Goal: Information Seeking & Learning: Learn about a topic

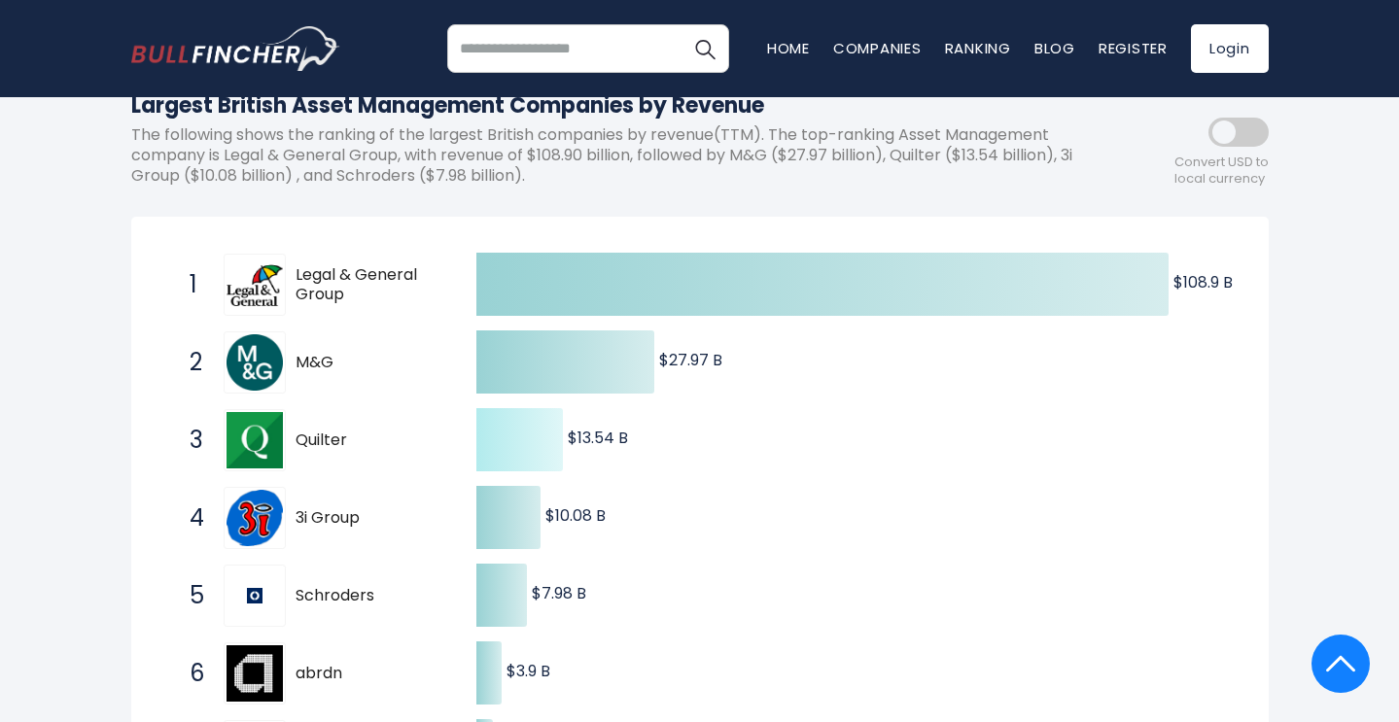
scroll to position [180, 0]
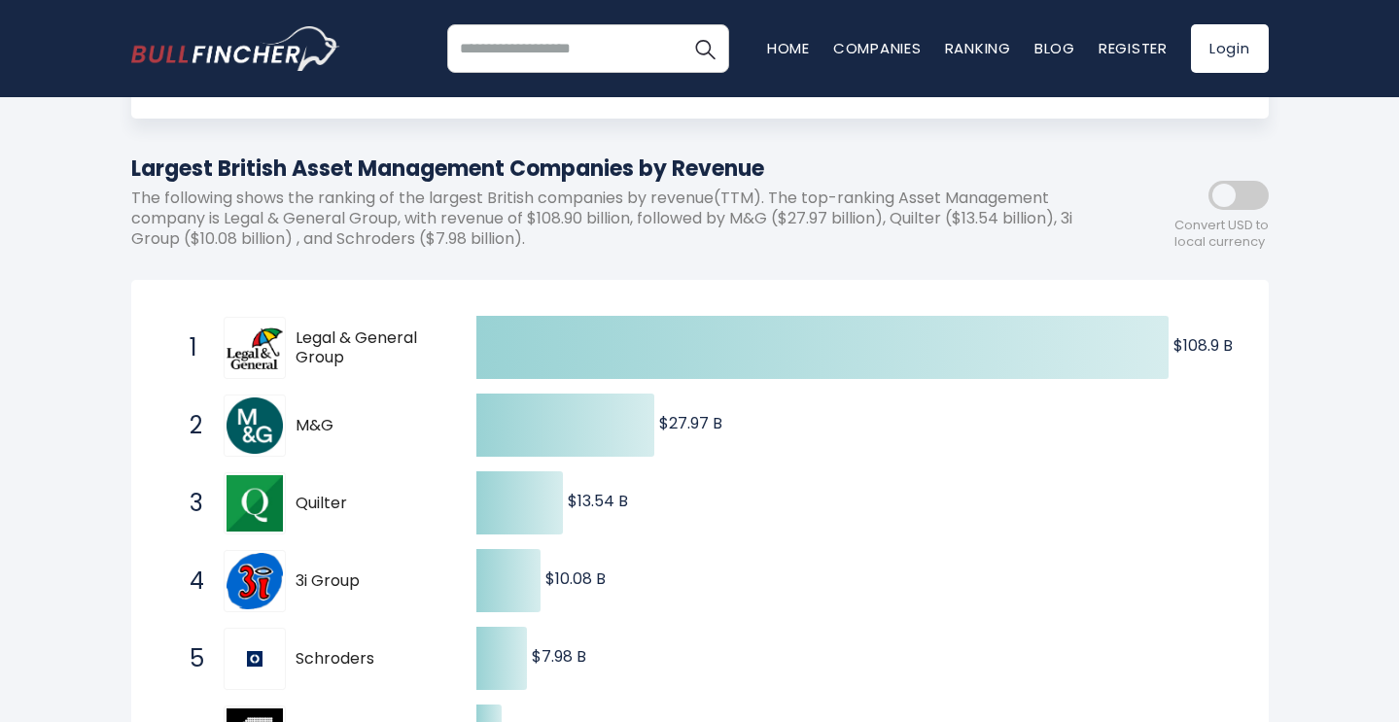
drag, startPoint x: 294, startPoint y: 333, endPoint x: 375, endPoint y: 356, distance: 84.7
click at [375, 356] on div "1 Legal & General Group LGEN.L" at bounding box center [311, 348] width 262 height 62
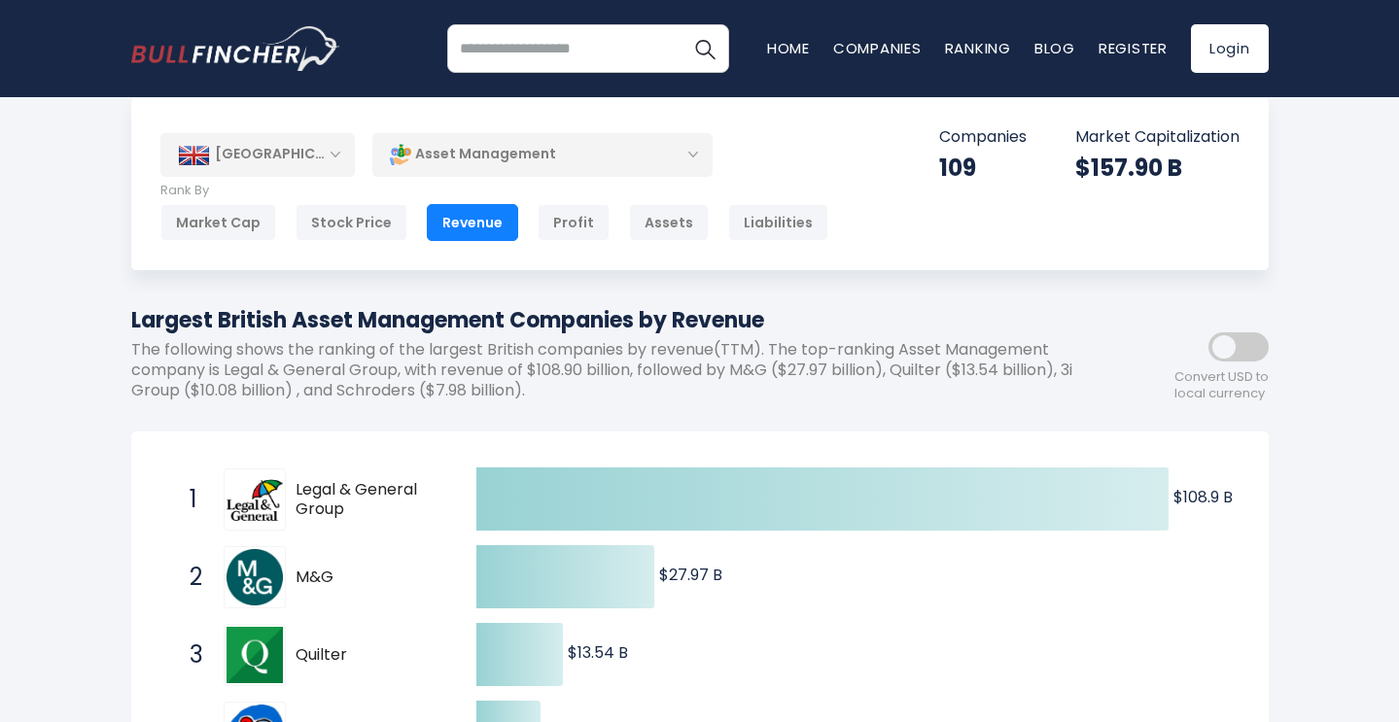
scroll to position [23, 0]
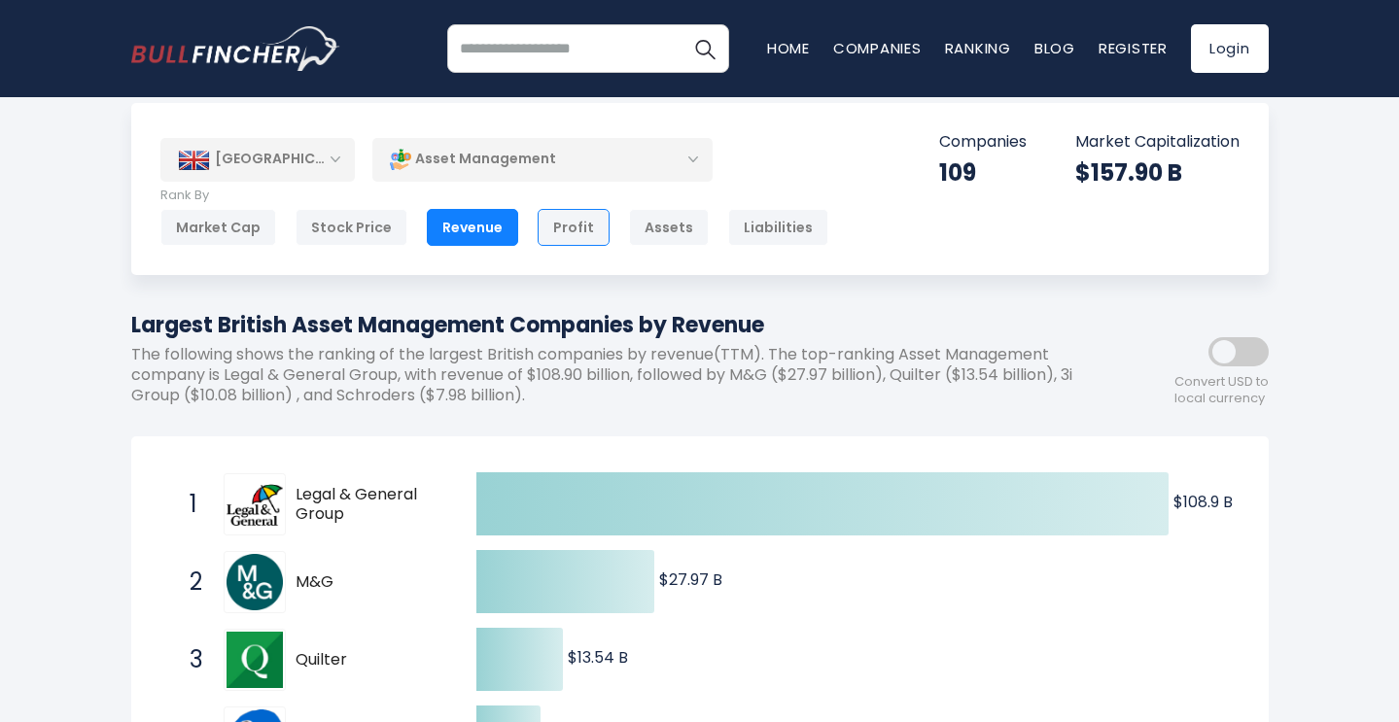
click at [557, 231] on div "Profit" at bounding box center [574, 227] width 72 height 37
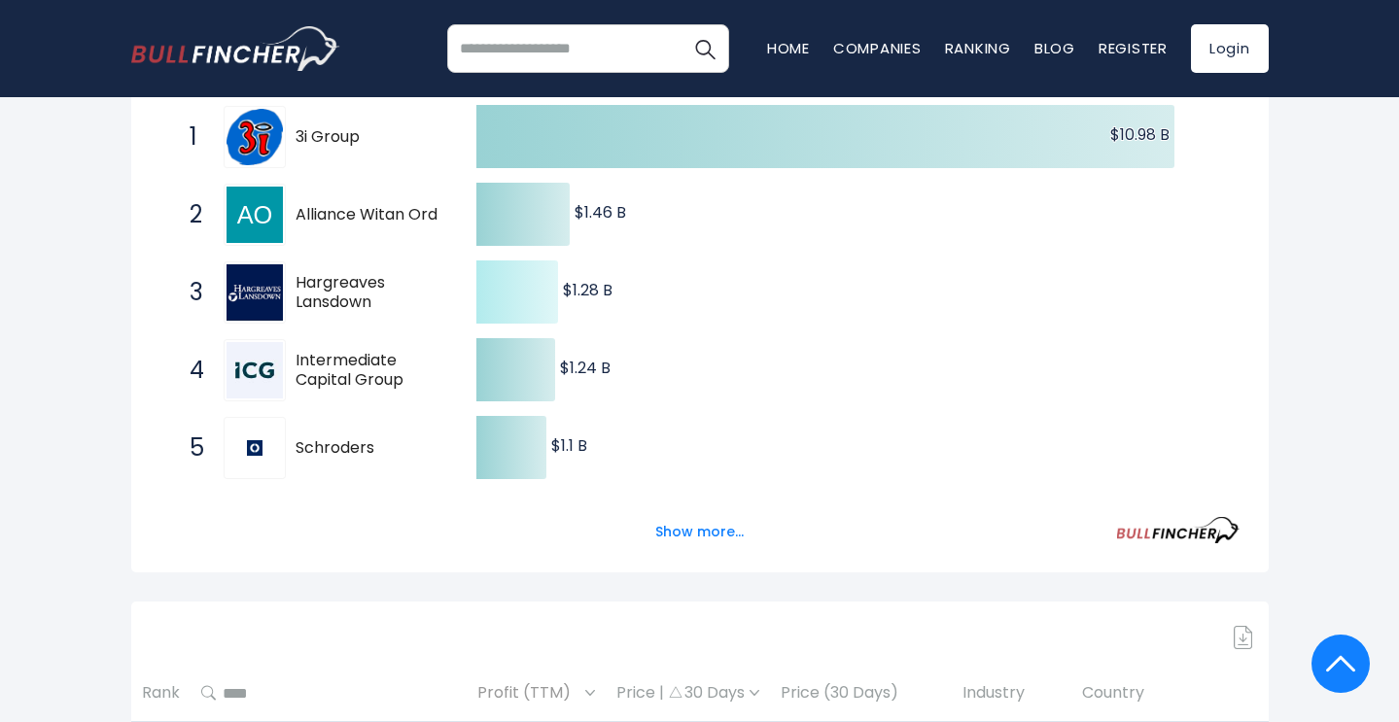
scroll to position [396, 0]
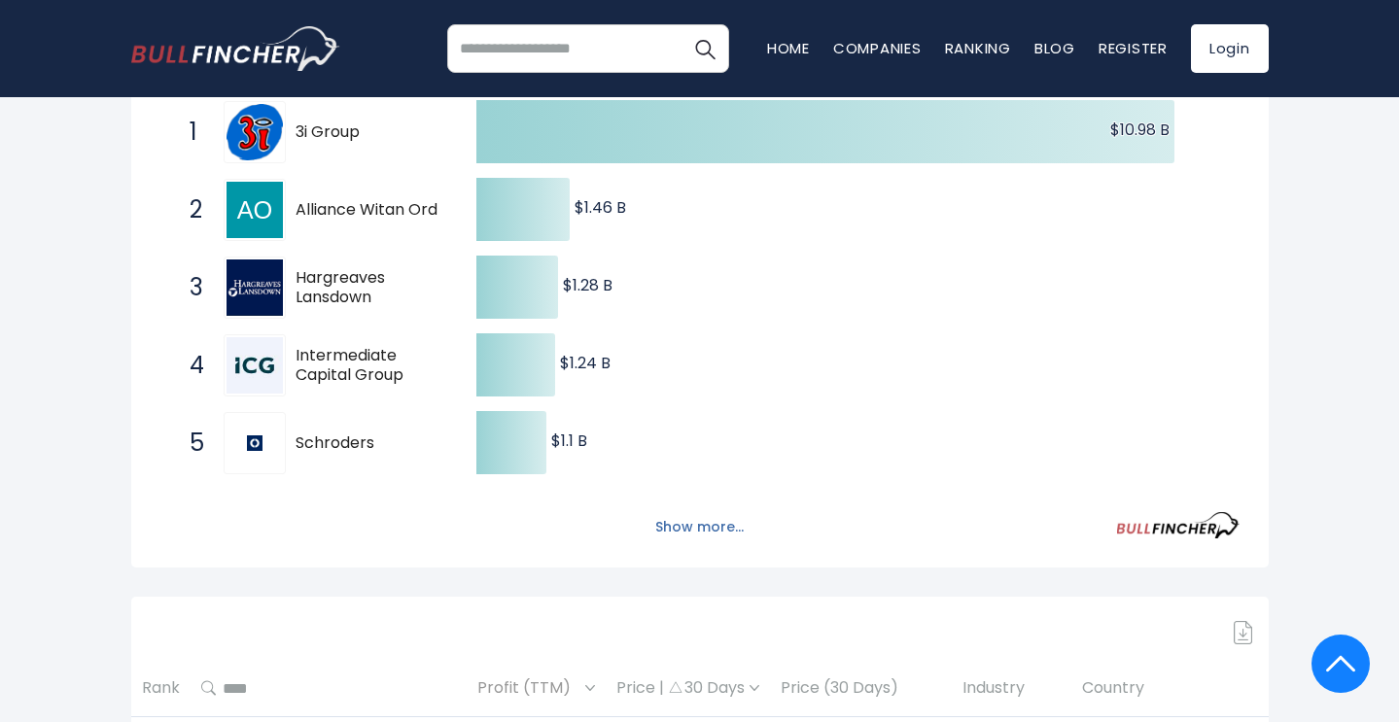
click at [703, 531] on button "Show more..." at bounding box center [700, 527] width 112 height 32
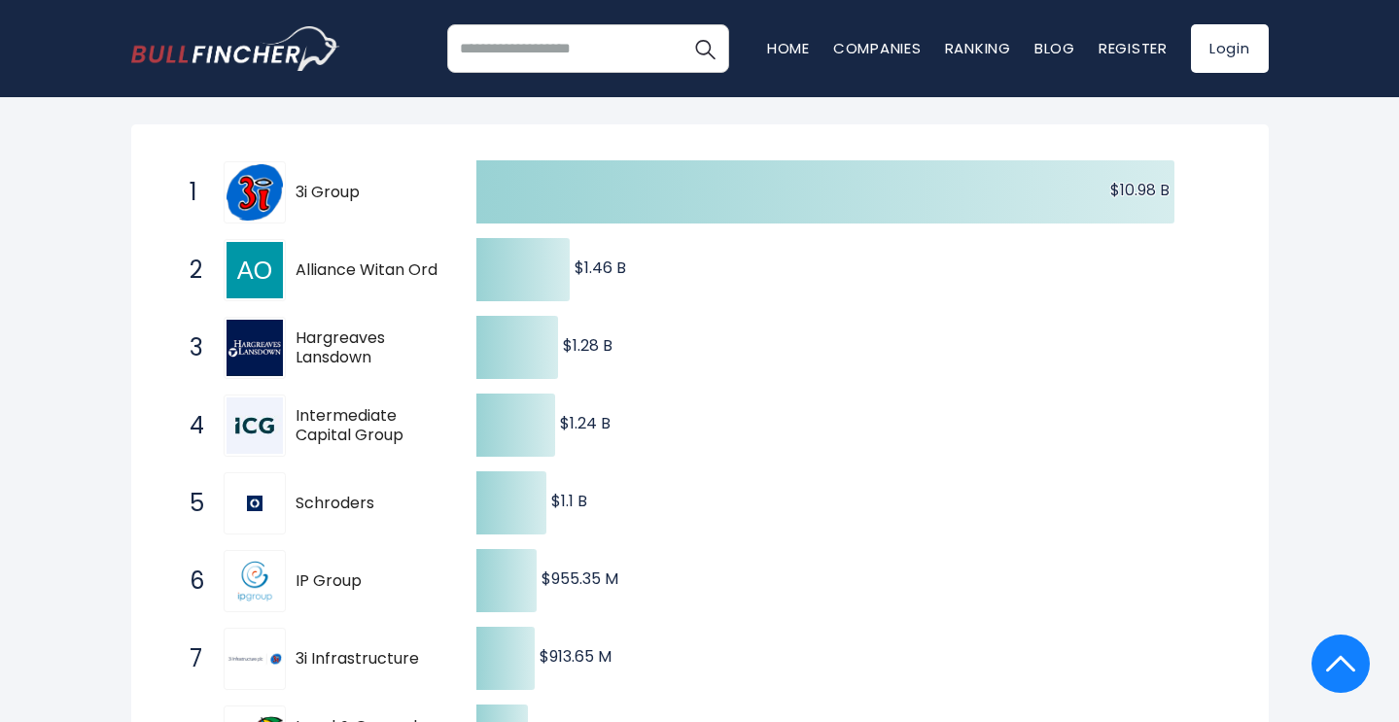
scroll to position [332, 0]
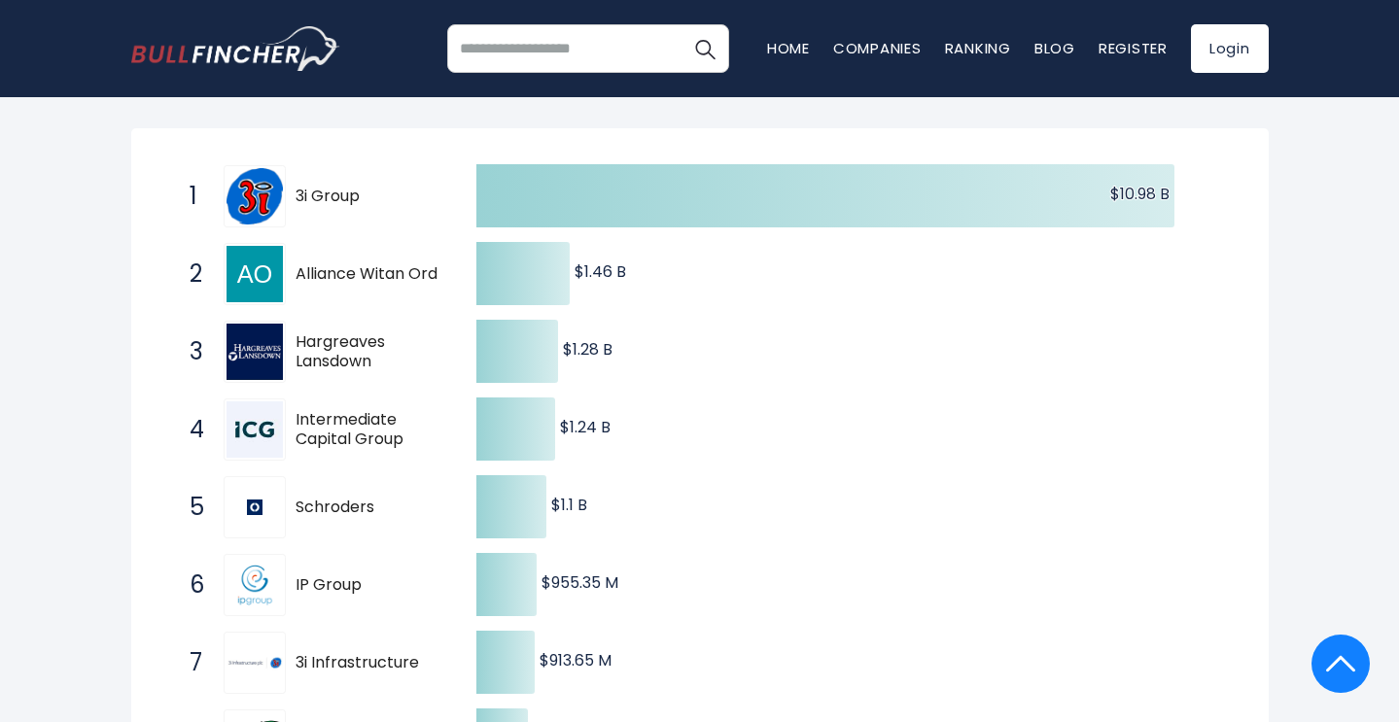
drag, startPoint x: 437, startPoint y: 270, endPoint x: 298, endPoint y: 270, distance: 139.0
click at [298, 270] on span "Alliance Witan Ord" at bounding box center [369, 274] width 147 height 20
drag, startPoint x: 294, startPoint y: 336, endPoint x: 367, endPoint y: 354, distance: 75.0
click at [367, 354] on div "3 Hargreaves Lansdown HL.L" at bounding box center [311, 352] width 262 height 62
